Goal: Check status: Check status

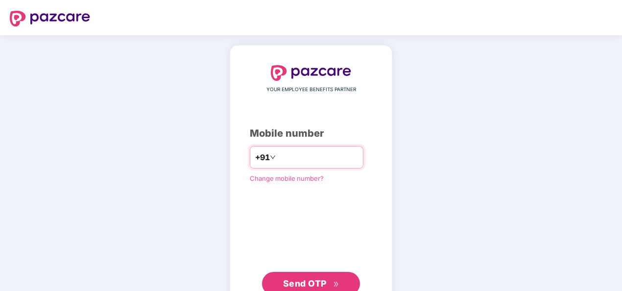
click at [278, 153] on input "number" at bounding box center [318, 157] width 80 height 16
click at [278, 157] on input "**********" at bounding box center [318, 157] width 80 height 16
type input "**********"
click at [292, 278] on span "Send OTP" at bounding box center [305, 283] width 44 height 10
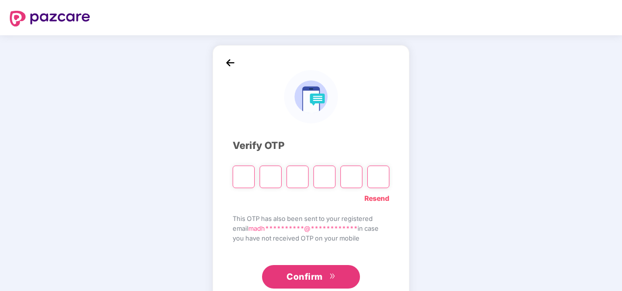
type input "*"
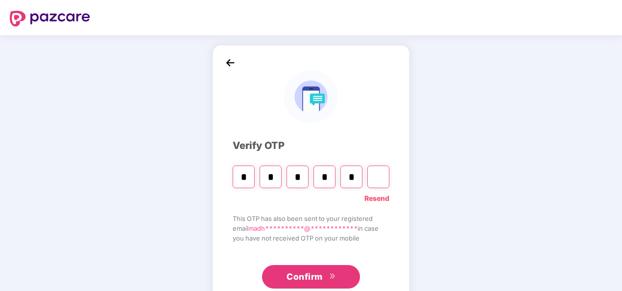
type input "*"
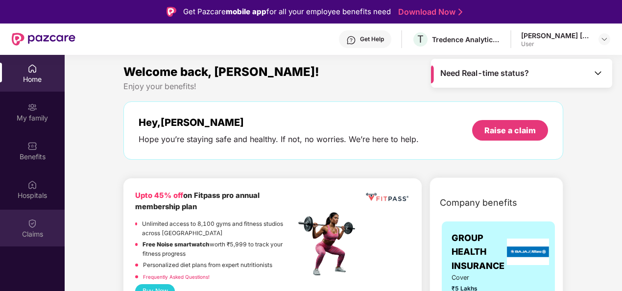
click at [19, 216] on div "Claims" at bounding box center [32, 228] width 65 height 37
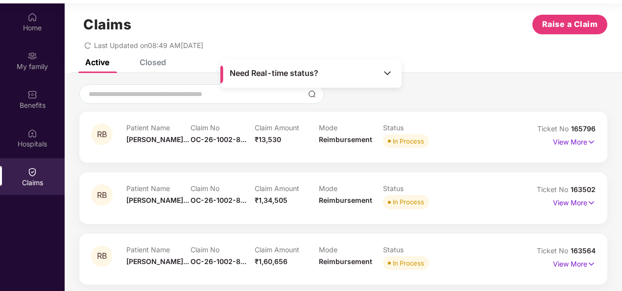
scroll to position [55, 0]
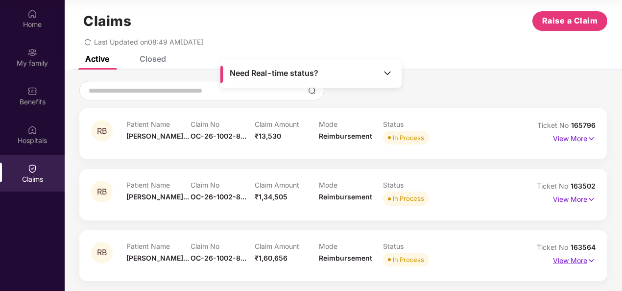
click at [571, 260] on p "View More" at bounding box center [574, 259] width 43 height 13
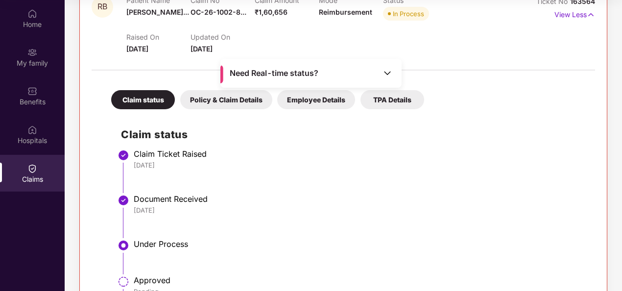
scroll to position [237, 0]
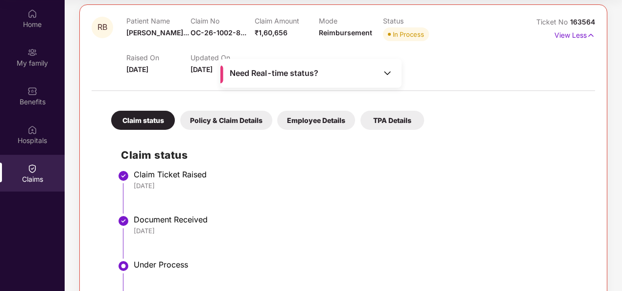
click at [389, 71] on img at bounding box center [387, 73] width 10 height 10
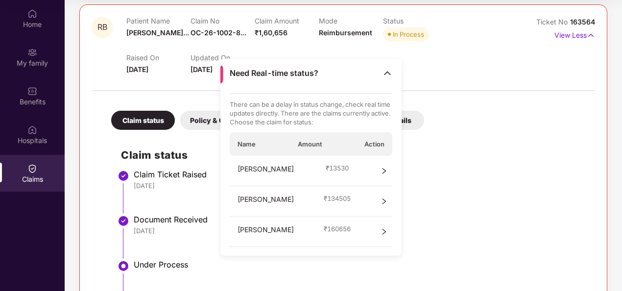
click at [386, 229] on icon "right" at bounding box center [383, 231] width 7 height 7
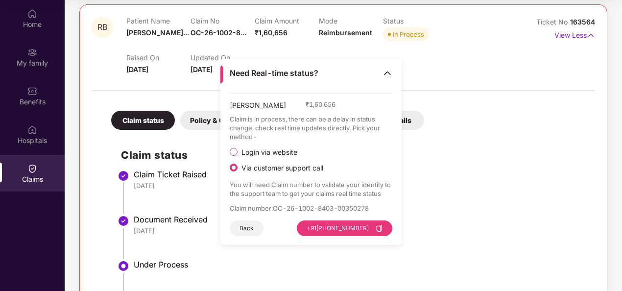
click at [272, 148] on span "Login via website" at bounding box center [269, 152] width 64 height 9
click at [360, 231] on button "Visit Website" at bounding box center [364, 228] width 55 height 16
click at [392, 74] on div "Need Real-time status?" at bounding box center [310, 73] width 181 height 29
